Goal: Task Accomplishment & Management: Use online tool/utility

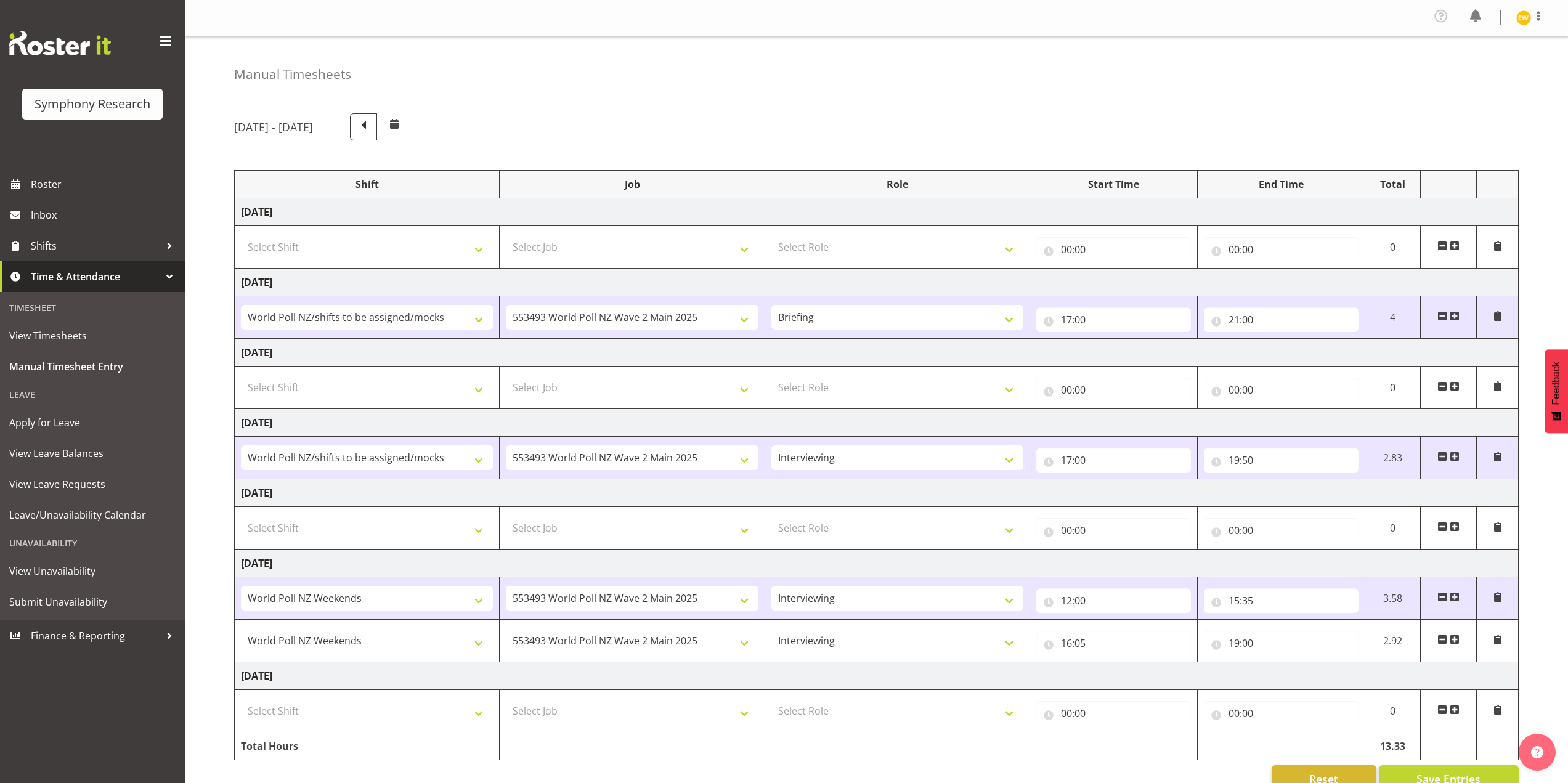
select select "81335"
select select "10527"
select select "81335"
select select "10527"
select select "47"
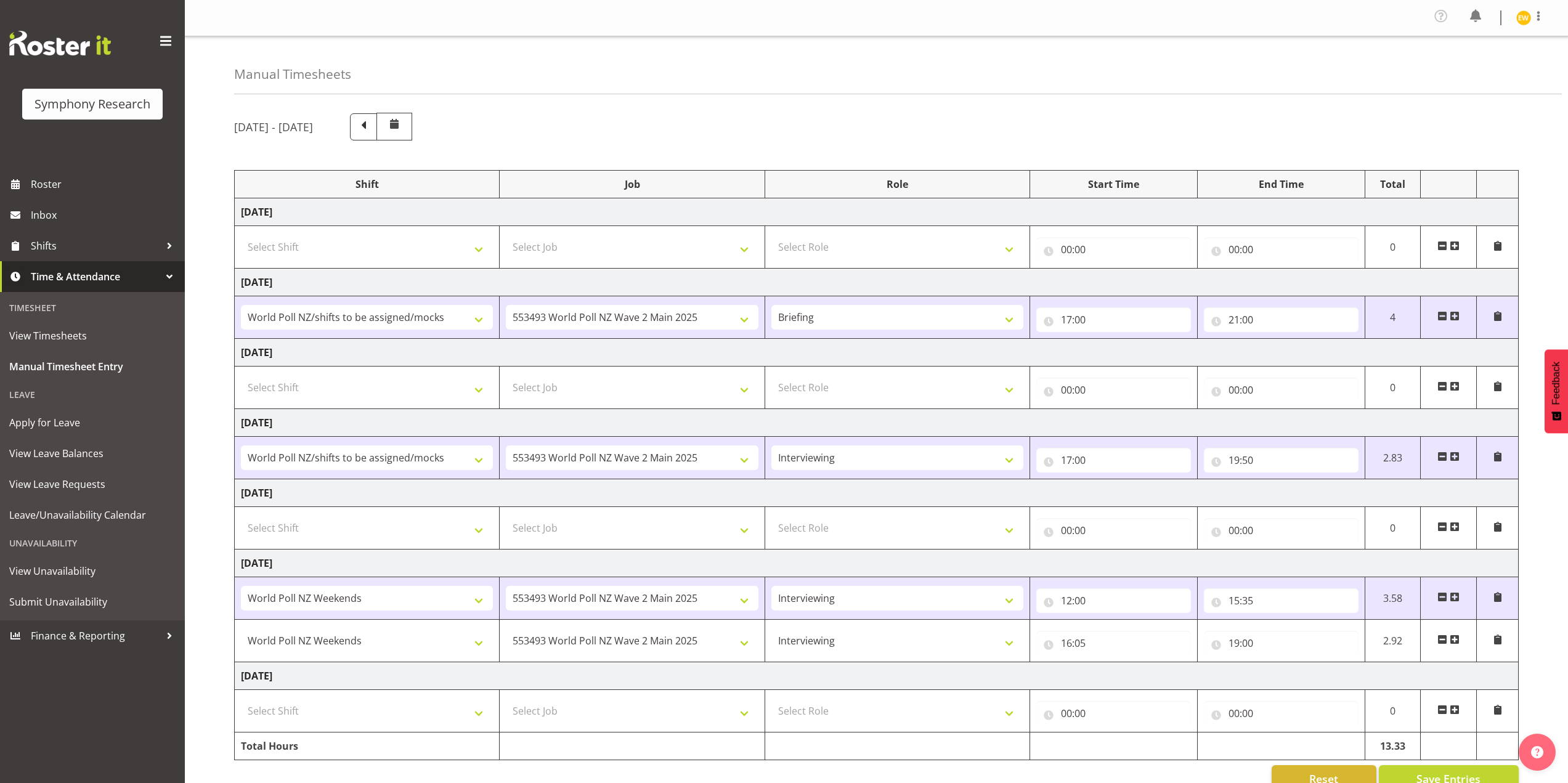
select select "41319"
select select "10527"
select select "47"
select select "41319"
select select "10527"
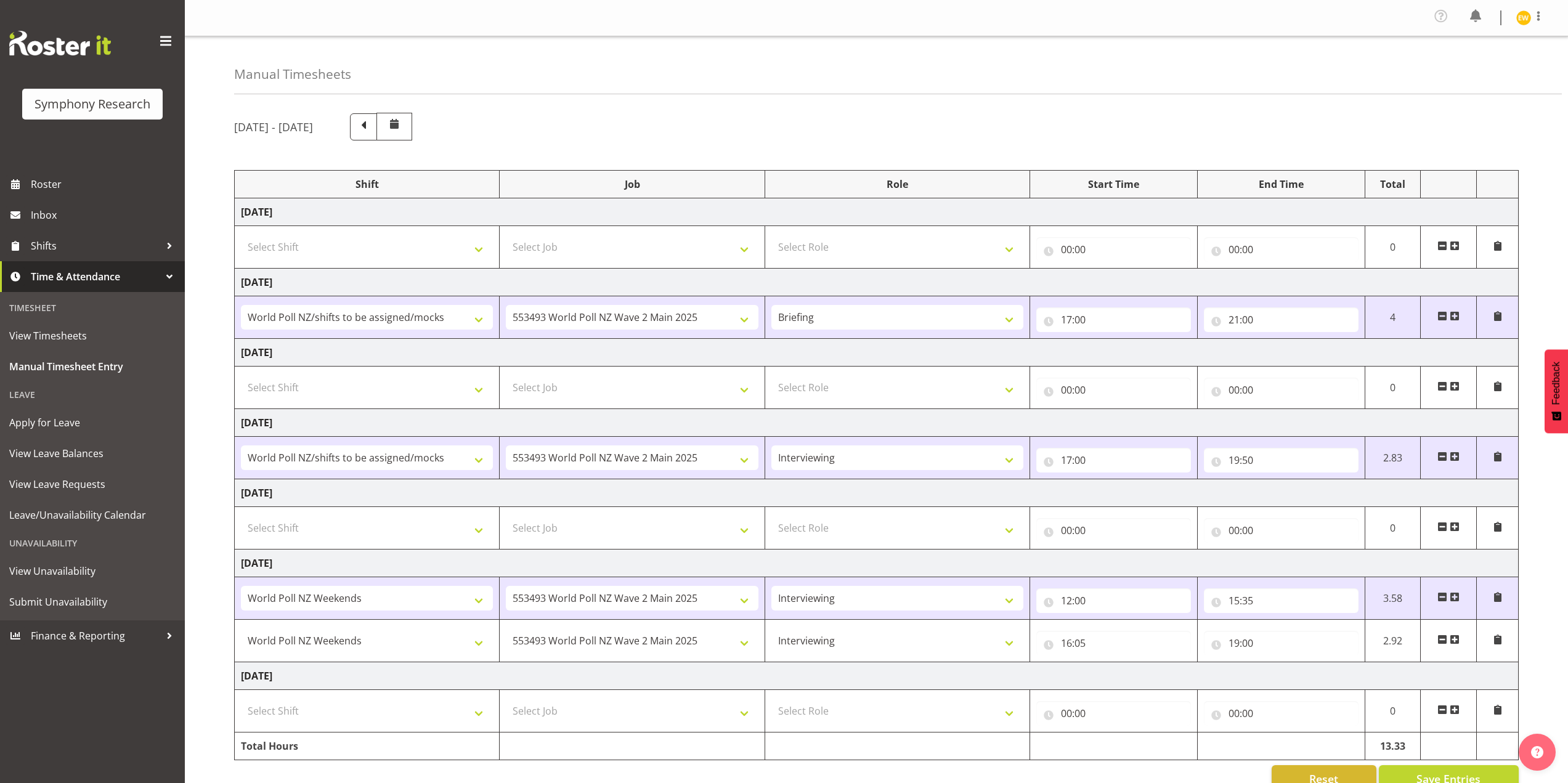
select select "47"
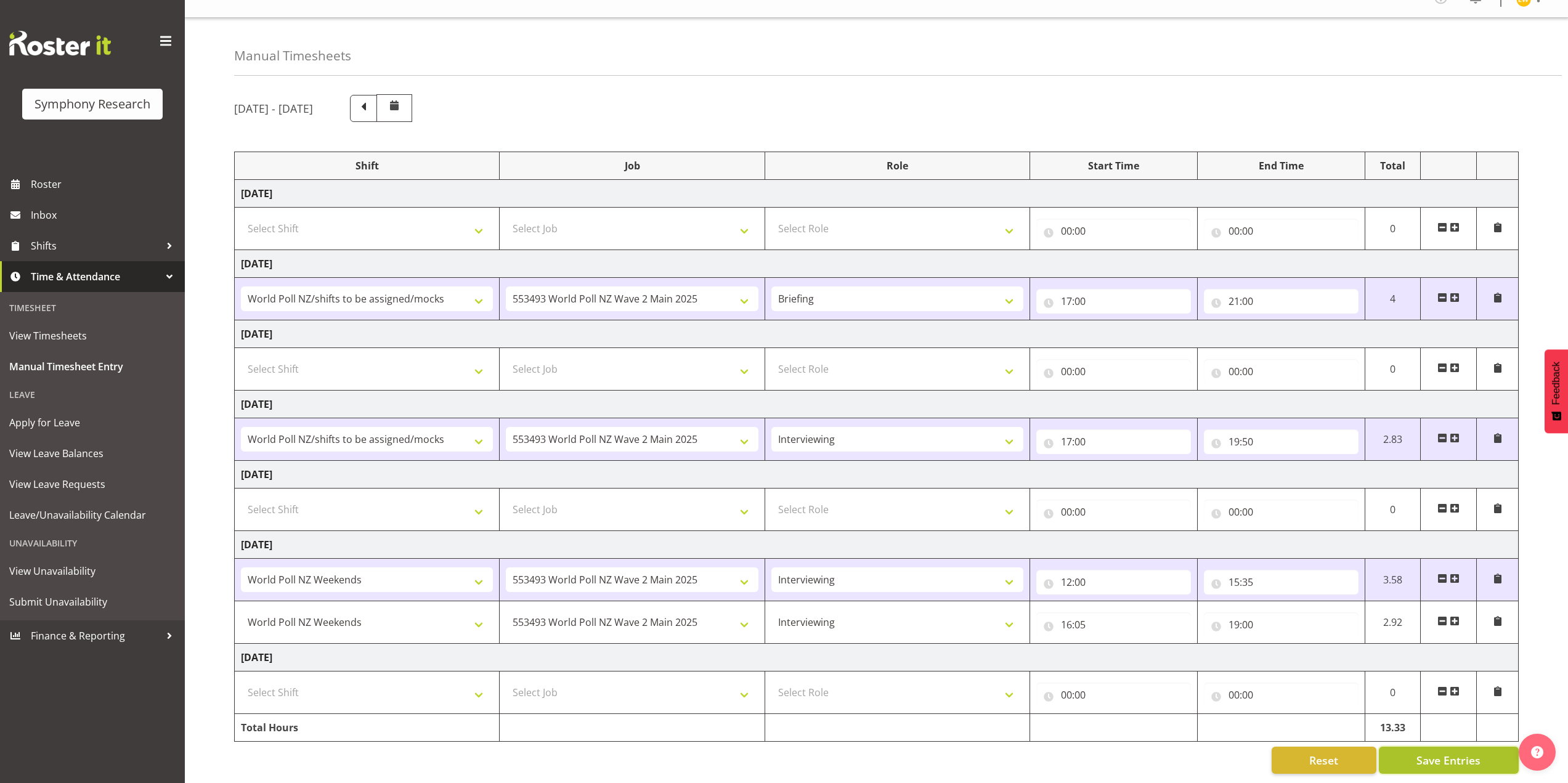
click at [1430, 753] on span "Save Entries" at bounding box center [1448, 759] width 64 height 16
